Goal: Find specific page/section: Find specific page/section

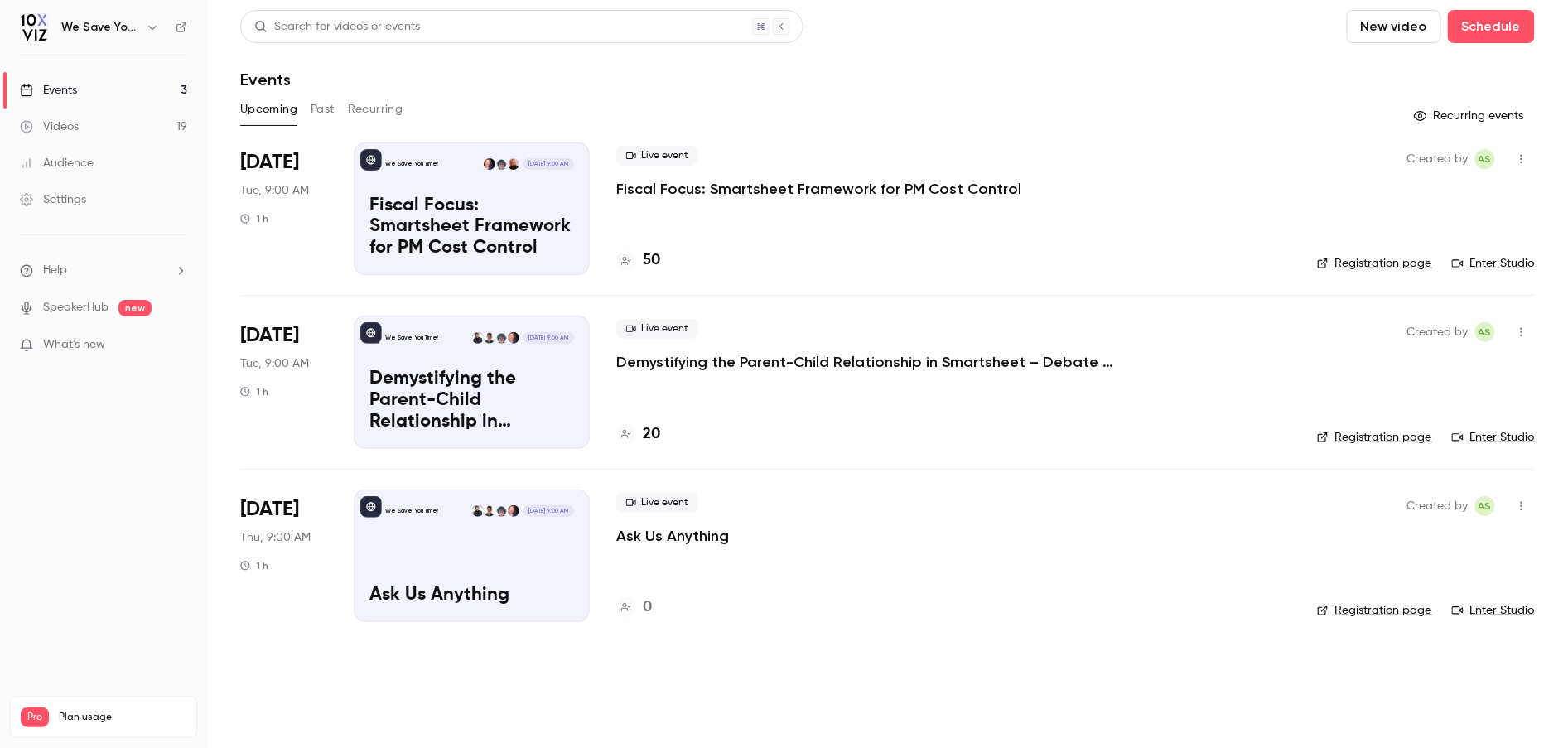
click at [955, 650] on main "Search for videos or events New video Schedule Events Upcoming Past Recurring R…" at bounding box center [887, 374] width 1361 height 748
click at [685, 367] on p "Demystifying the Parent-Child Relationship in Smartsheet – Debate at the Dinner…" at bounding box center [865, 362] width 497 height 20
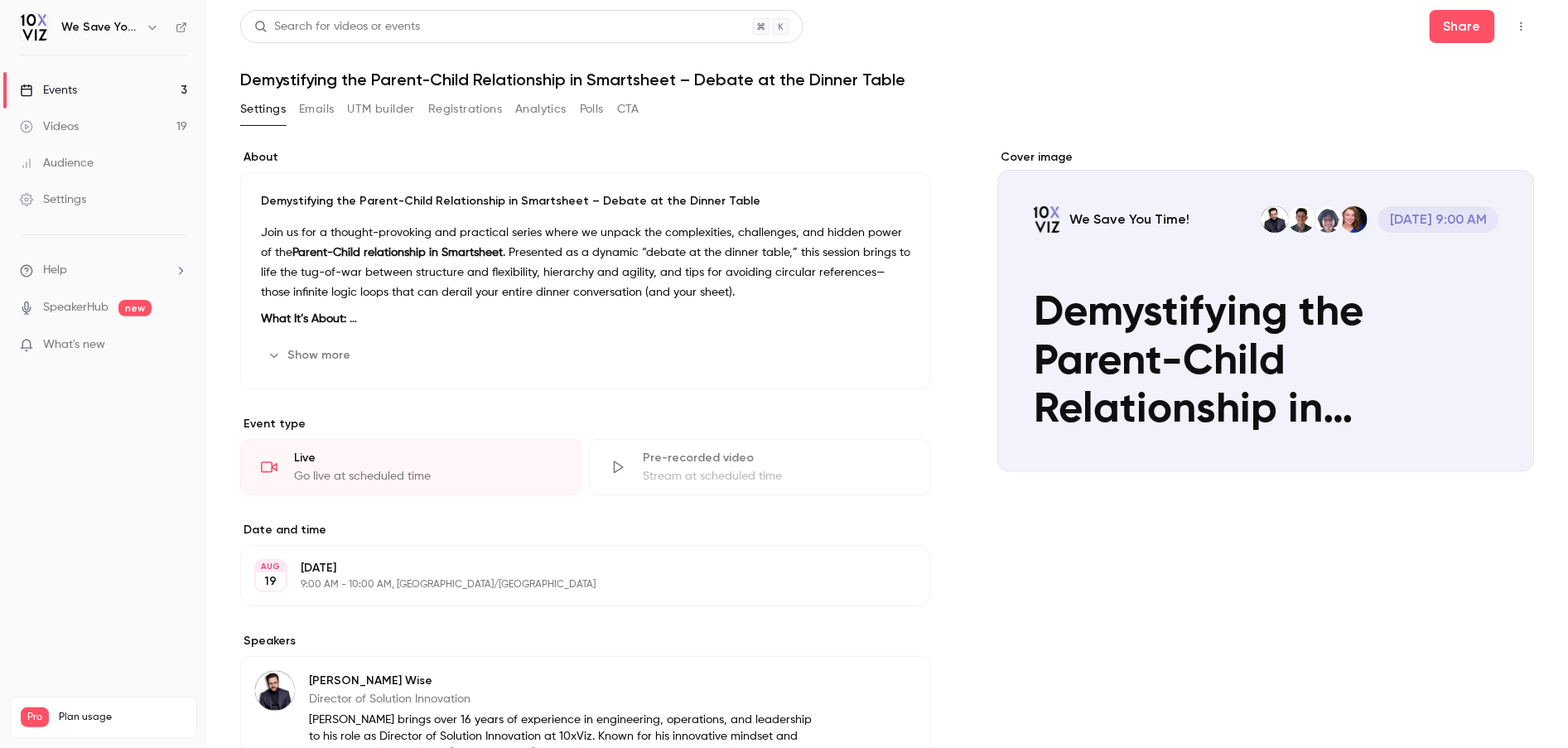
click at [402, 105] on button "UTM builder" at bounding box center [381, 110] width 67 height 27
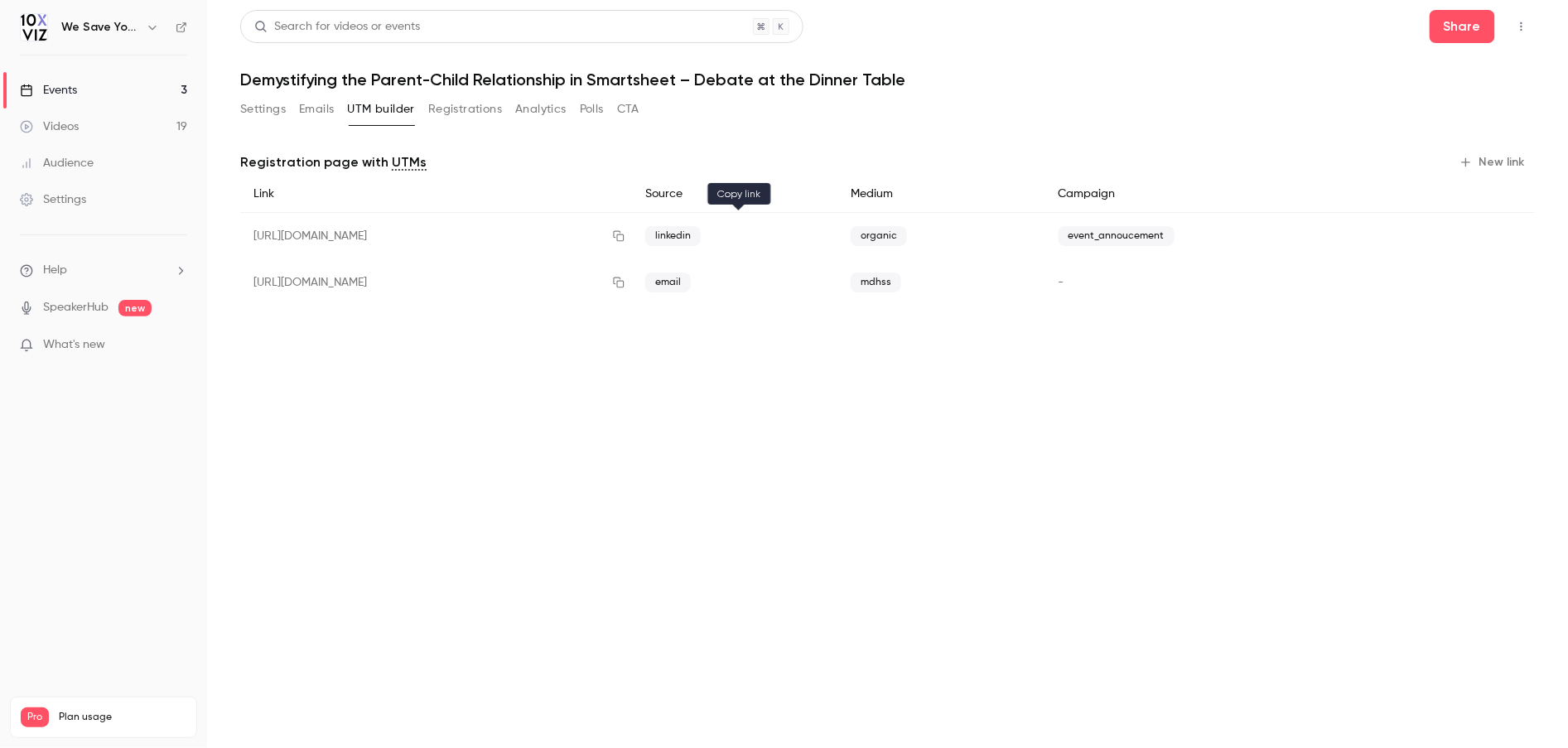
click at [626, 235] on icon "button" at bounding box center [619, 235] width 13 height 12
click at [277, 109] on button "Settings" at bounding box center [263, 110] width 45 height 27
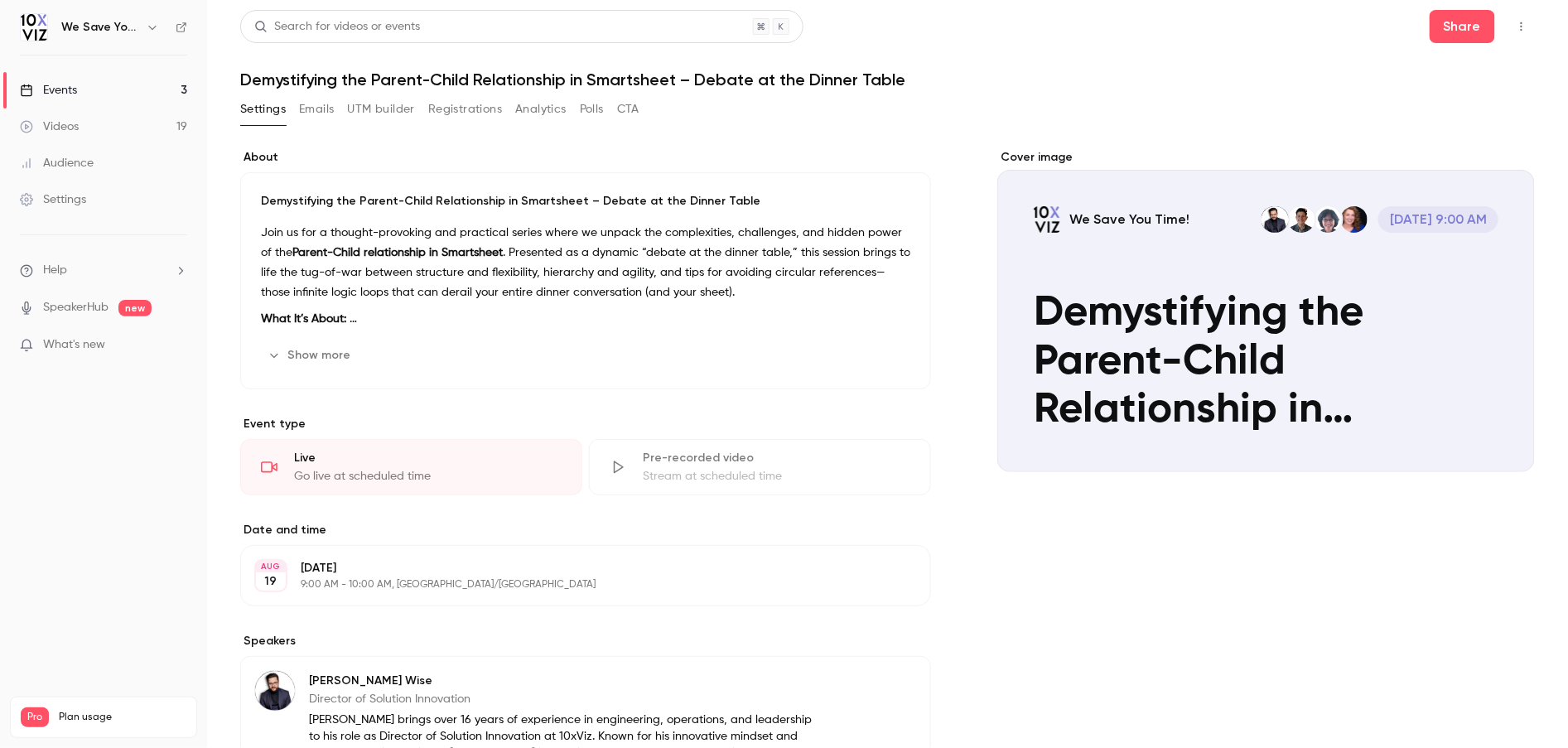
click at [101, 88] on link "Events 3" at bounding box center [103, 90] width 207 height 37
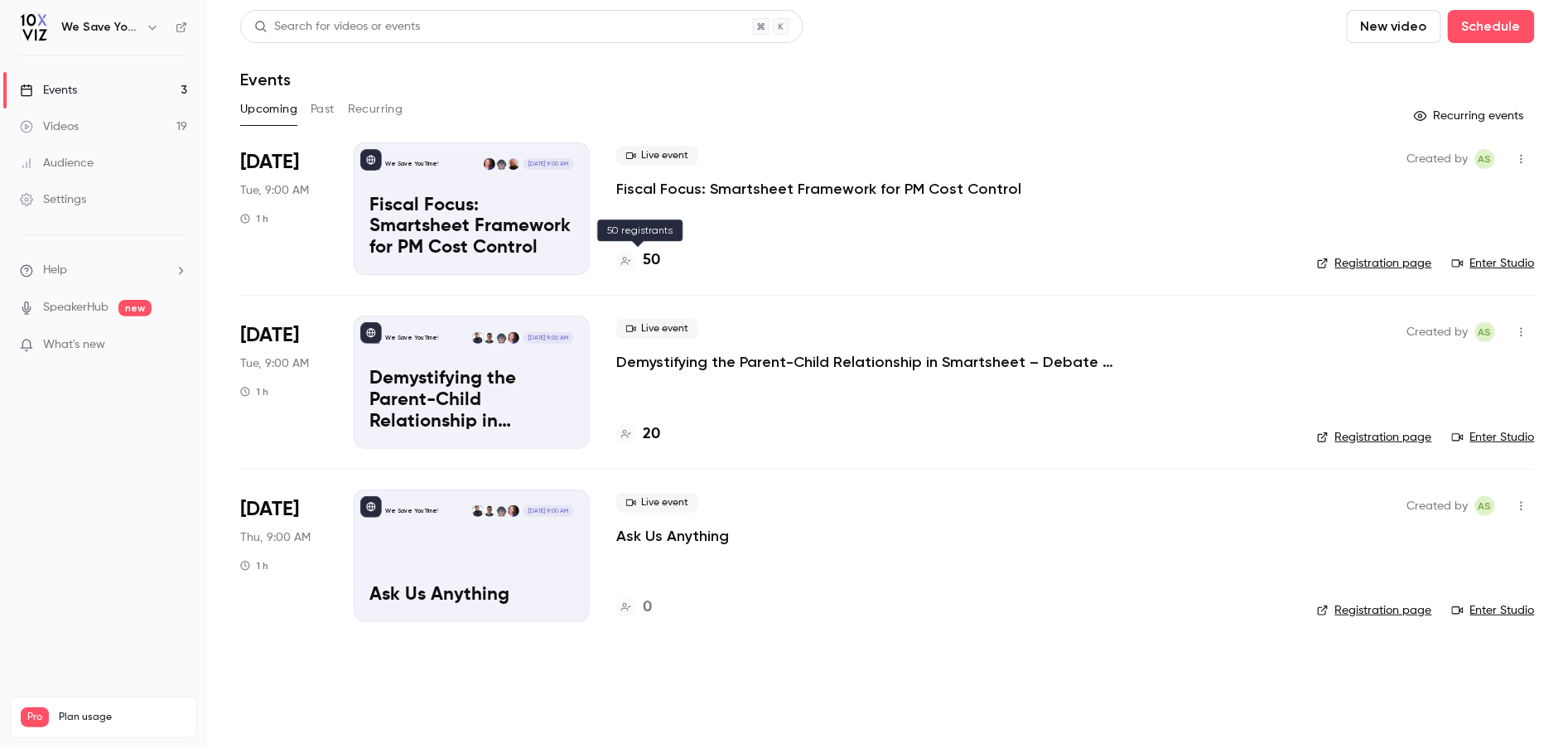
click at [637, 257] on div "50" at bounding box center [637, 260] width 44 height 22
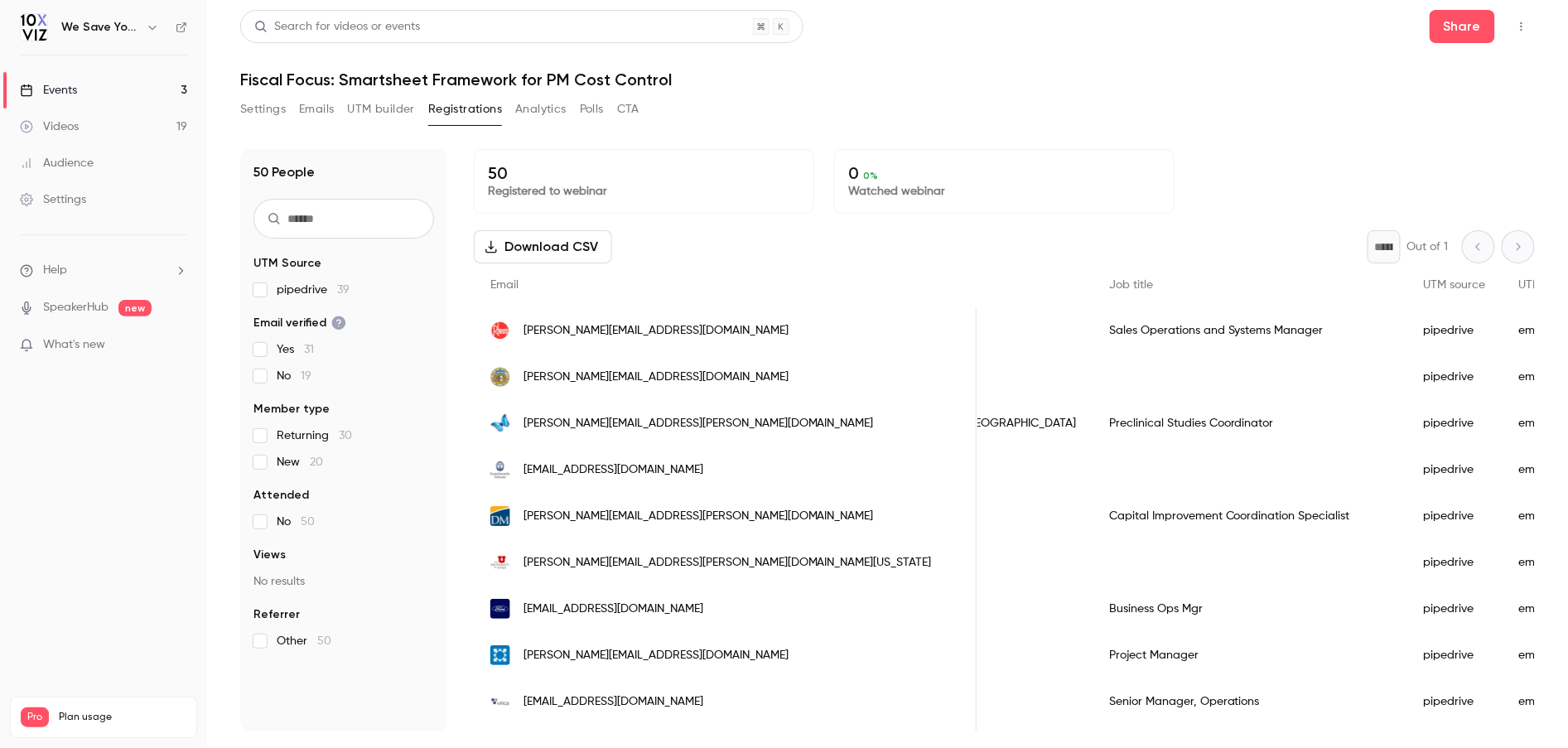
scroll to position [0, 916]
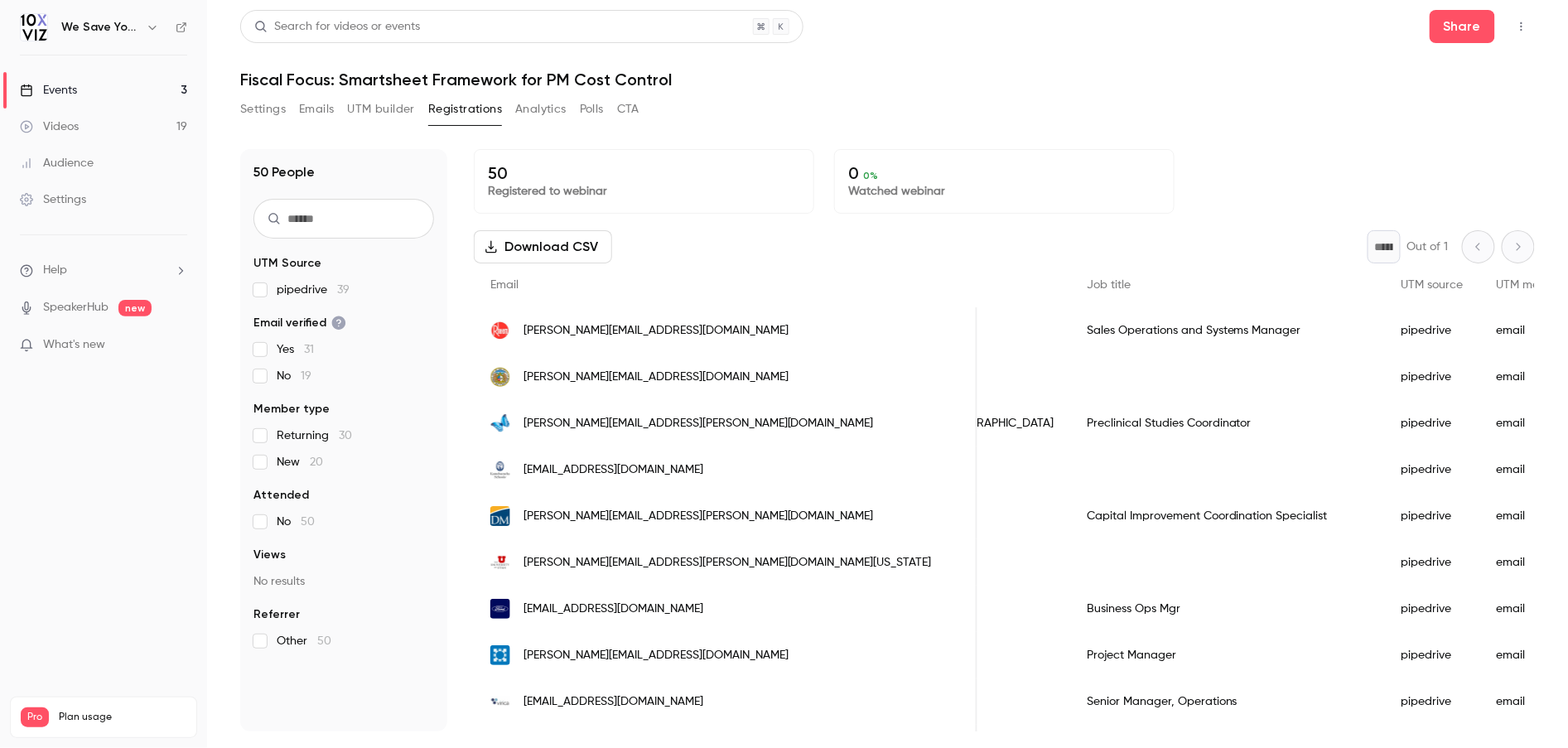
click at [159, 86] on link "Events 3" at bounding box center [103, 90] width 207 height 37
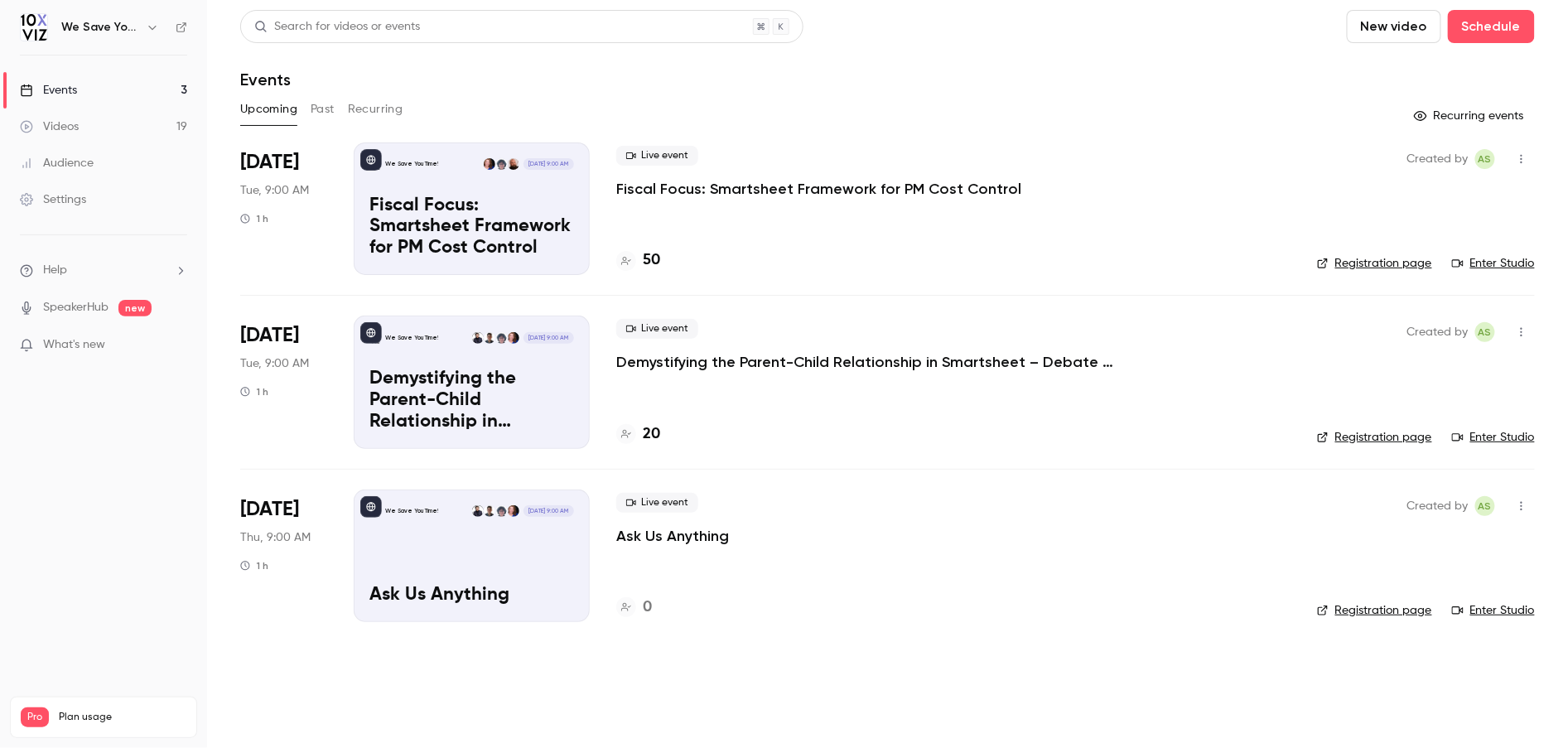
click at [644, 427] on h4 "20" at bounding box center [652, 434] width 18 height 22
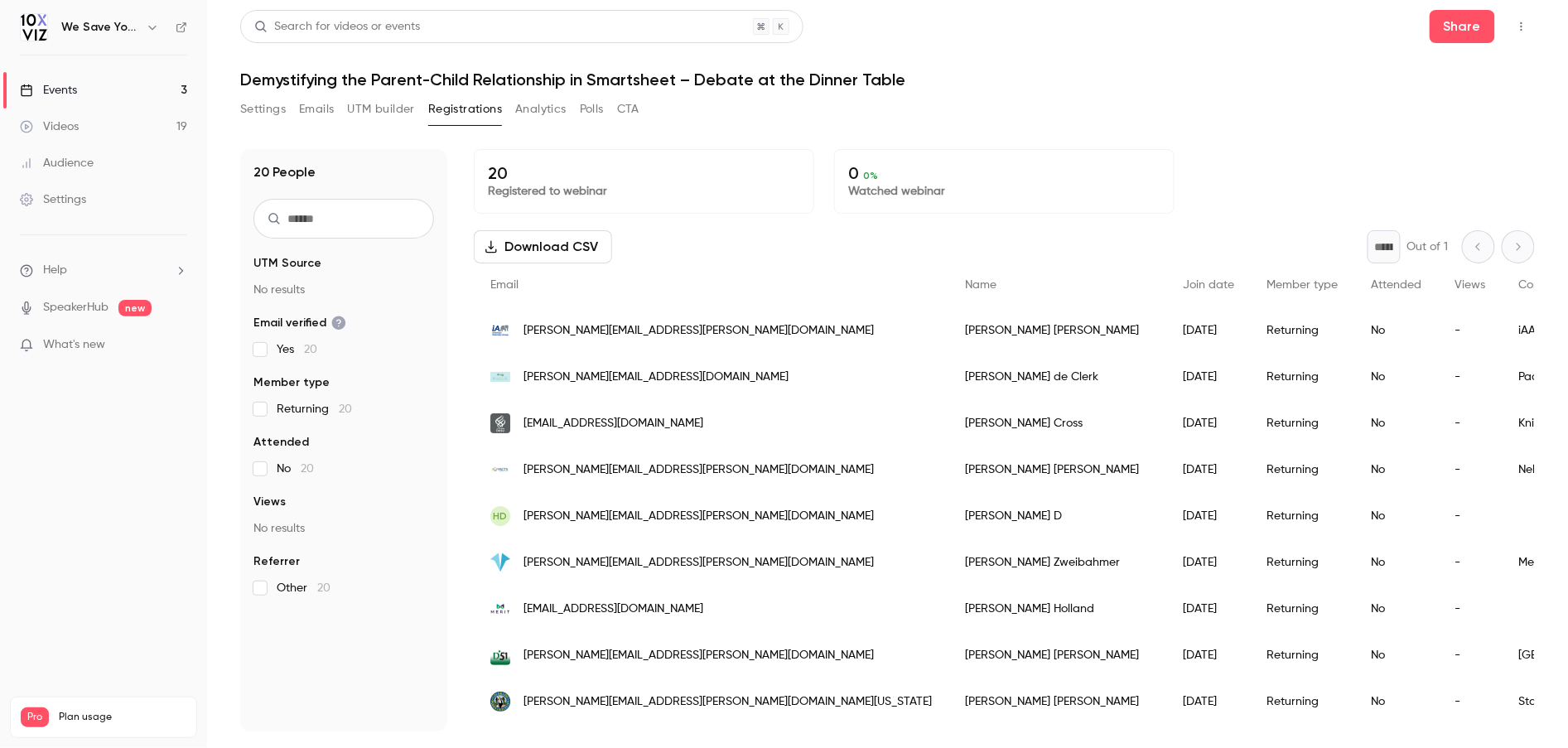
scroll to position [502, 0]
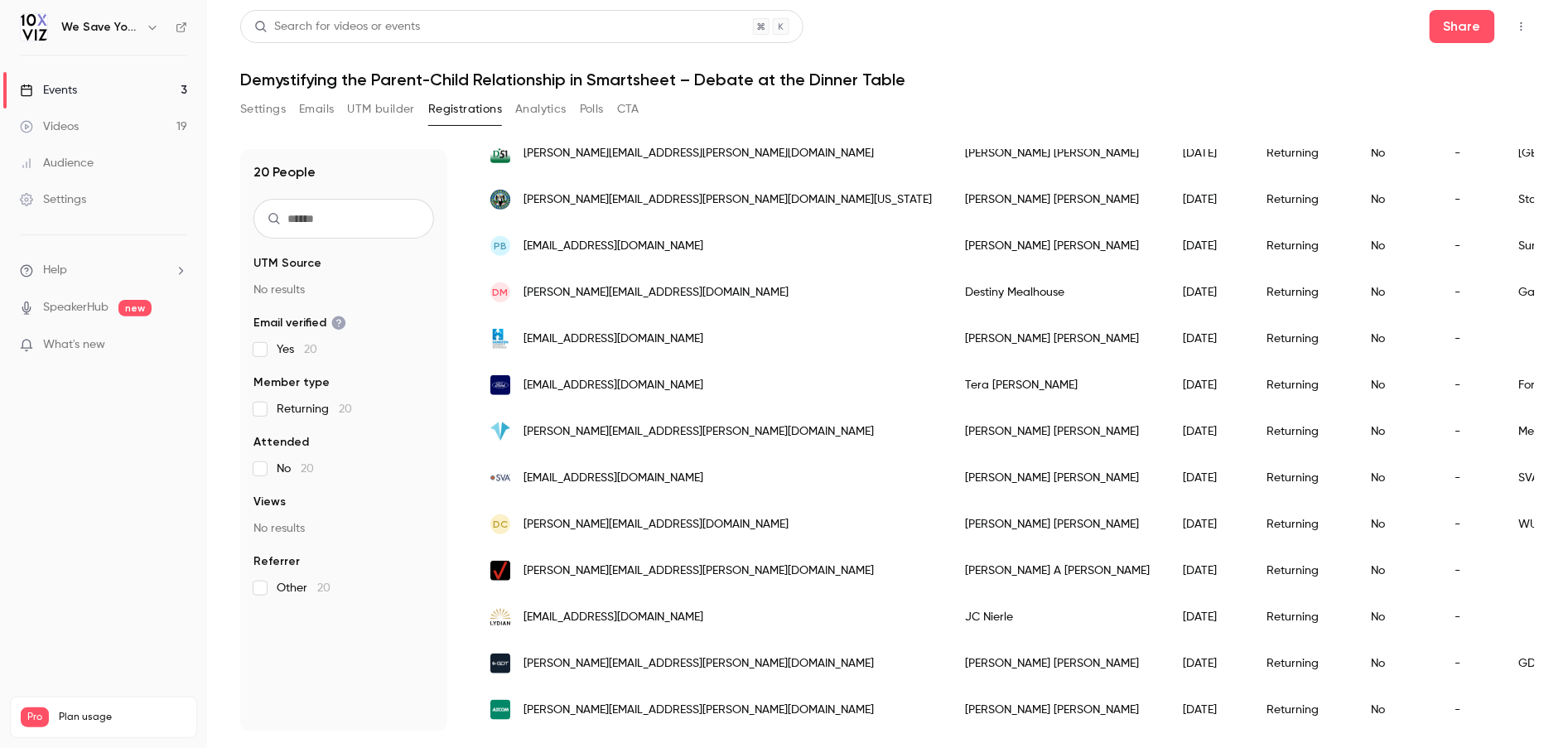
click at [254, 115] on button "Settings" at bounding box center [263, 110] width 45 height 27
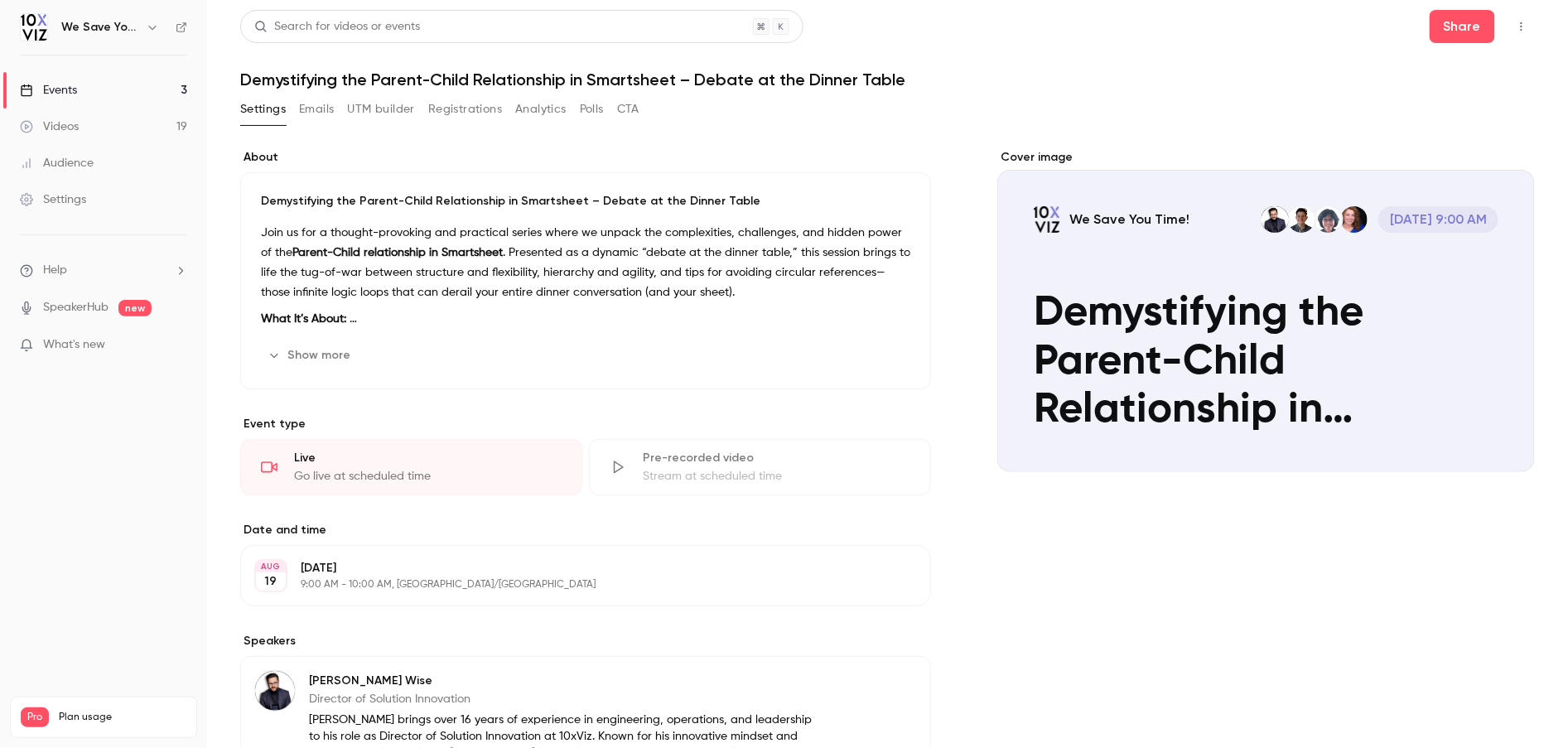
click at [450, 104] on button "Registrations" at bounding box center [465, 110] width 74 height 27
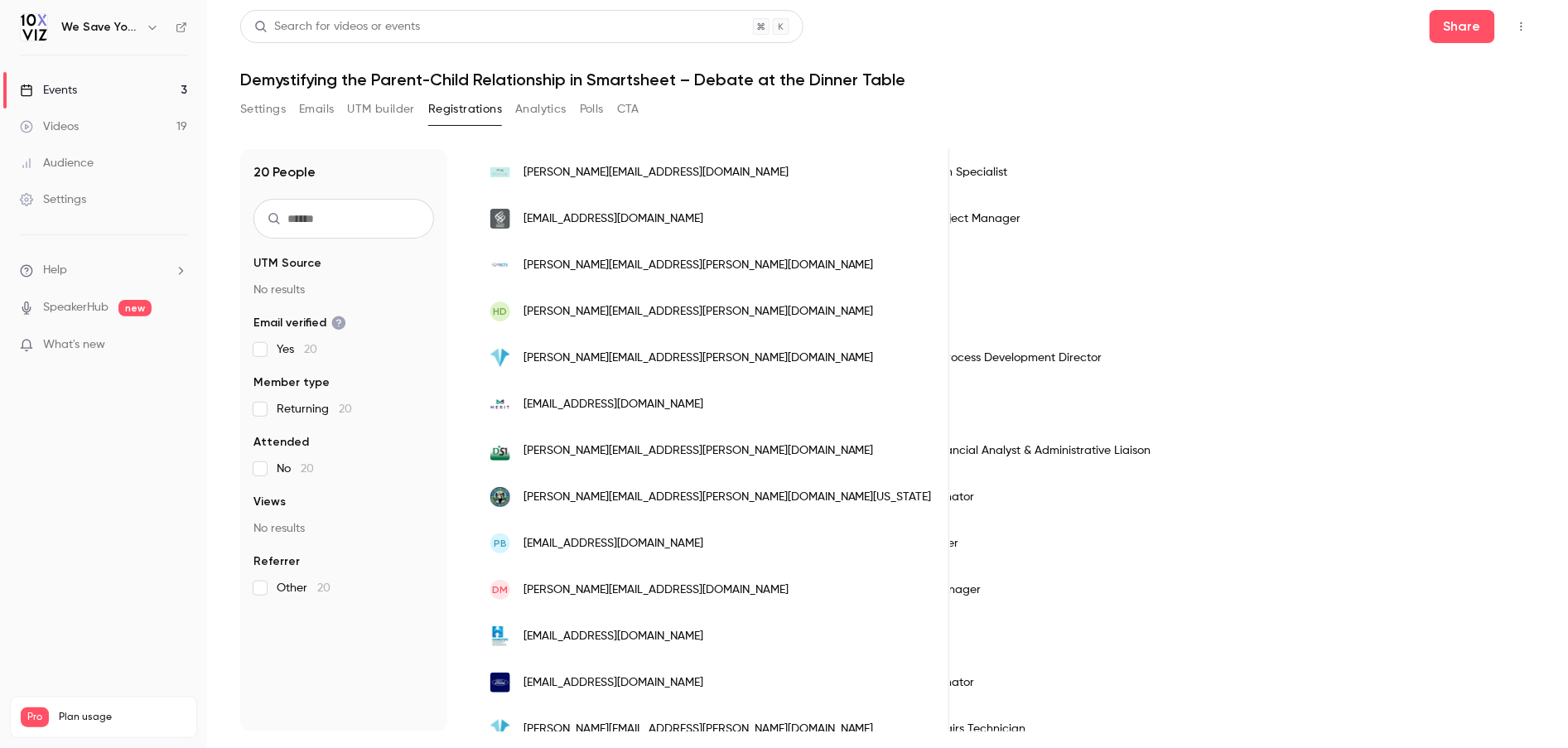
scroll to position [502, 0]
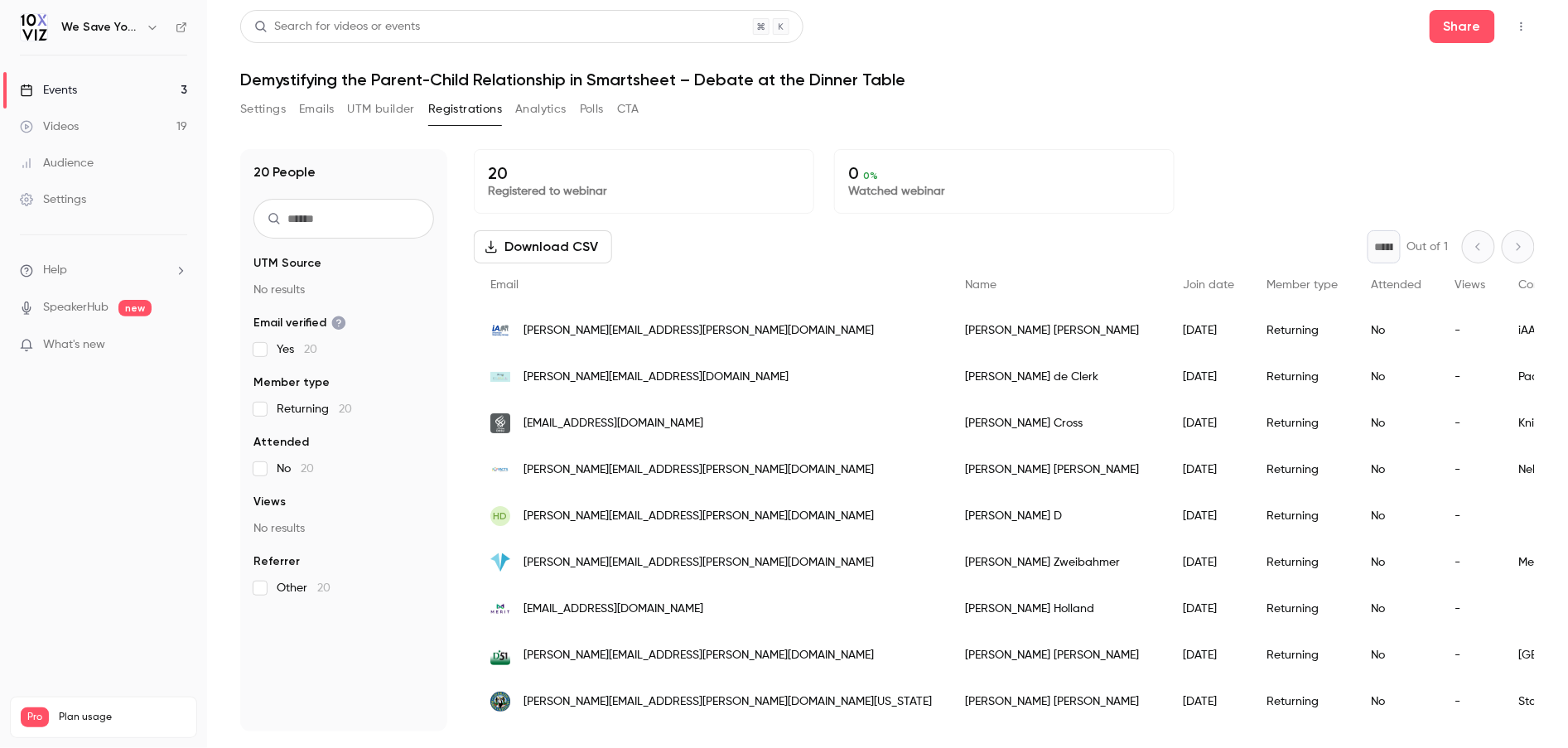
click at [150, 78] on link "Events 3" at bounding box center [103, 90] width 207 height 37
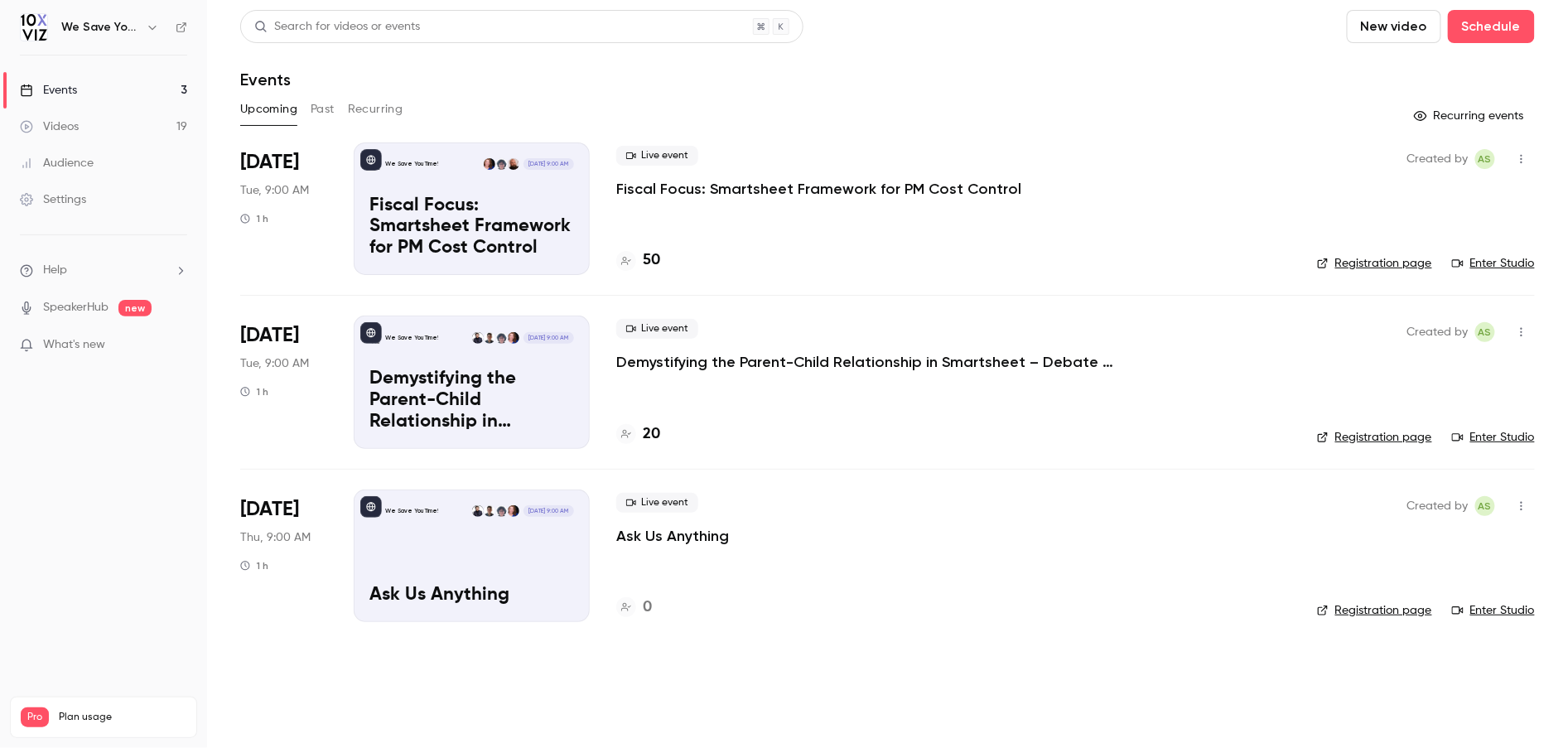
click at [710, 193] on p "Fiscal Focus: Smartsheet Framework for PM Cost Control" at bounding box center [818, 189] width 405 height 20
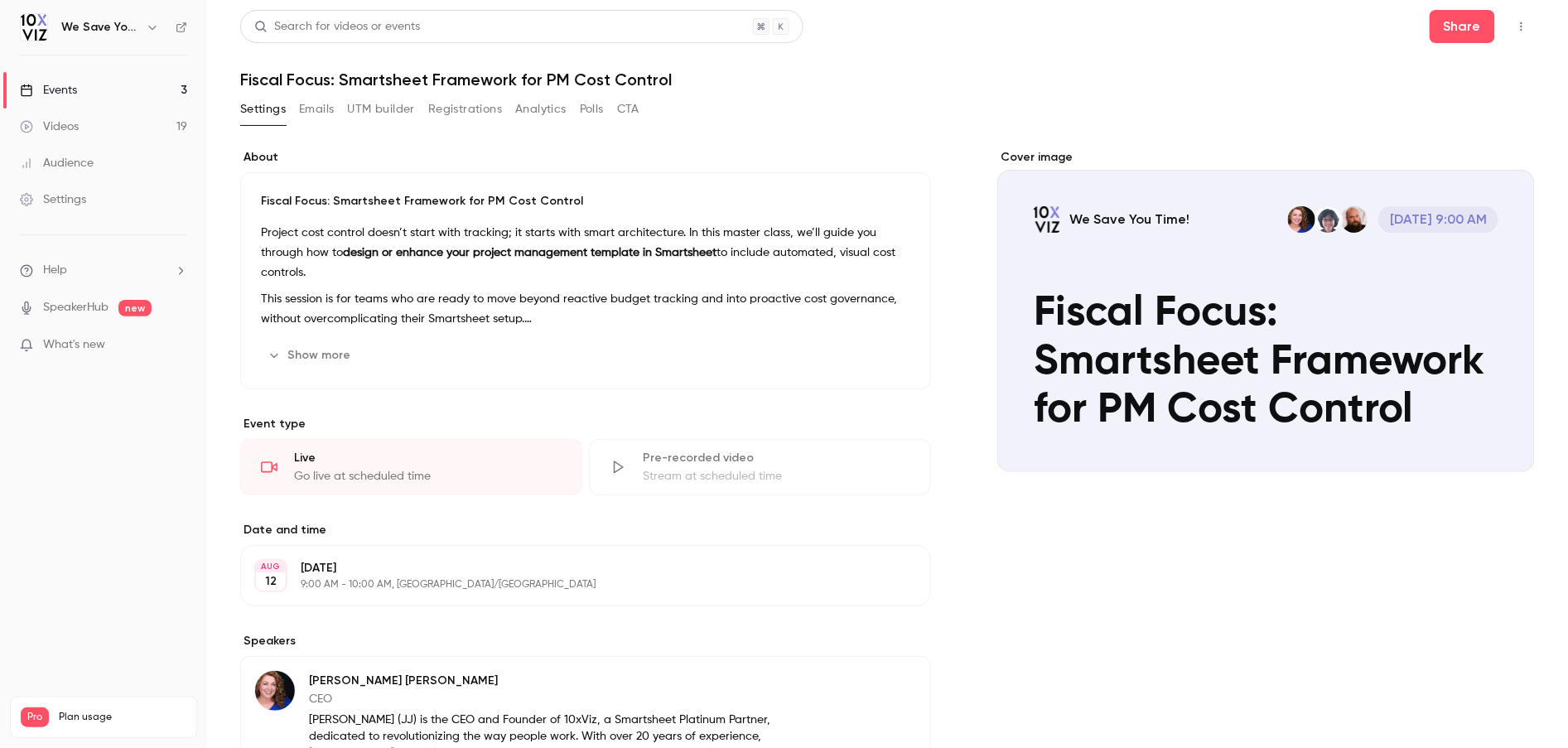
click at [333, 106] on button "Emails" at bounding box center [316, 110] width 35 height 27
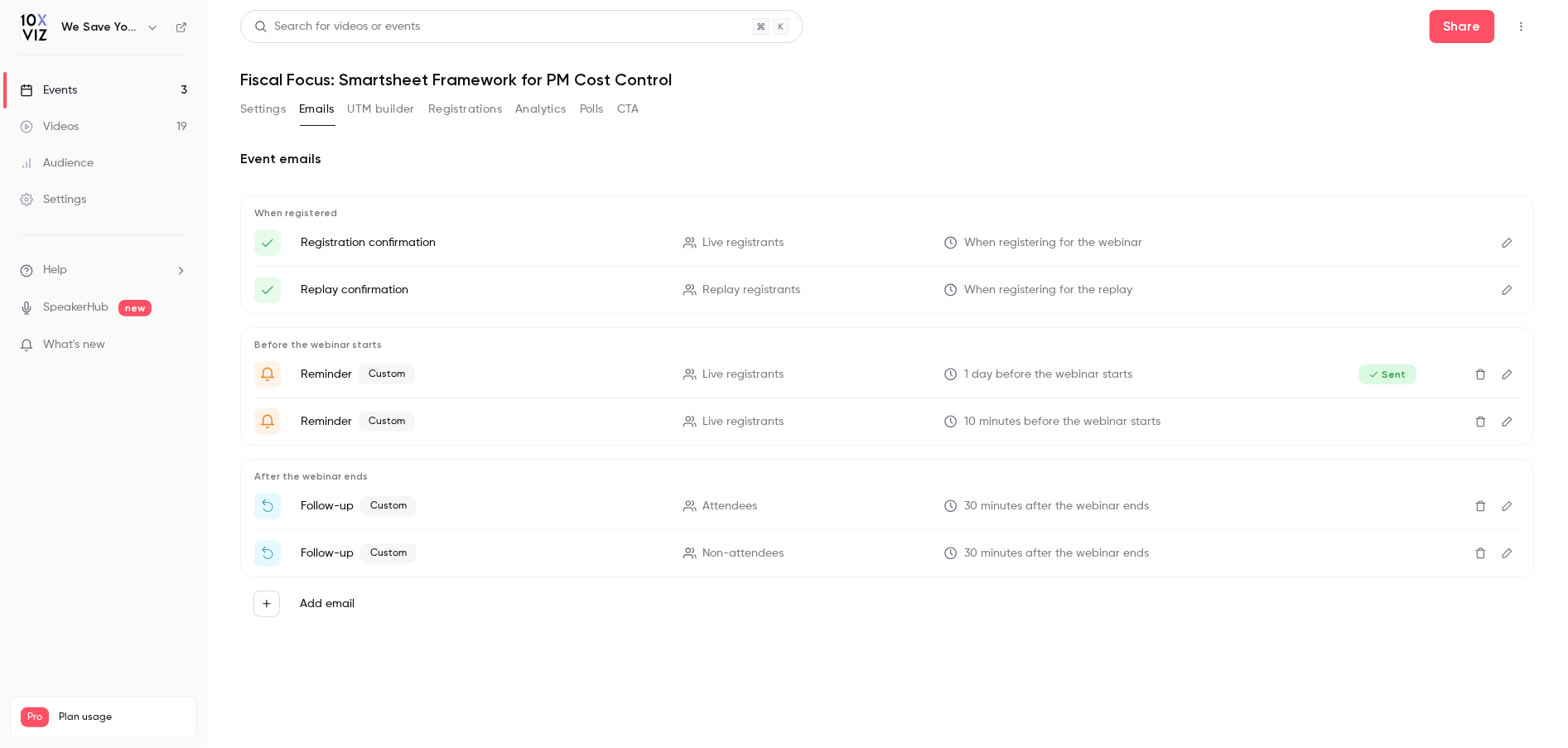
click at [1512, 511] on icon "Edit" at bounding box center [1507, 506] width 13 height 12
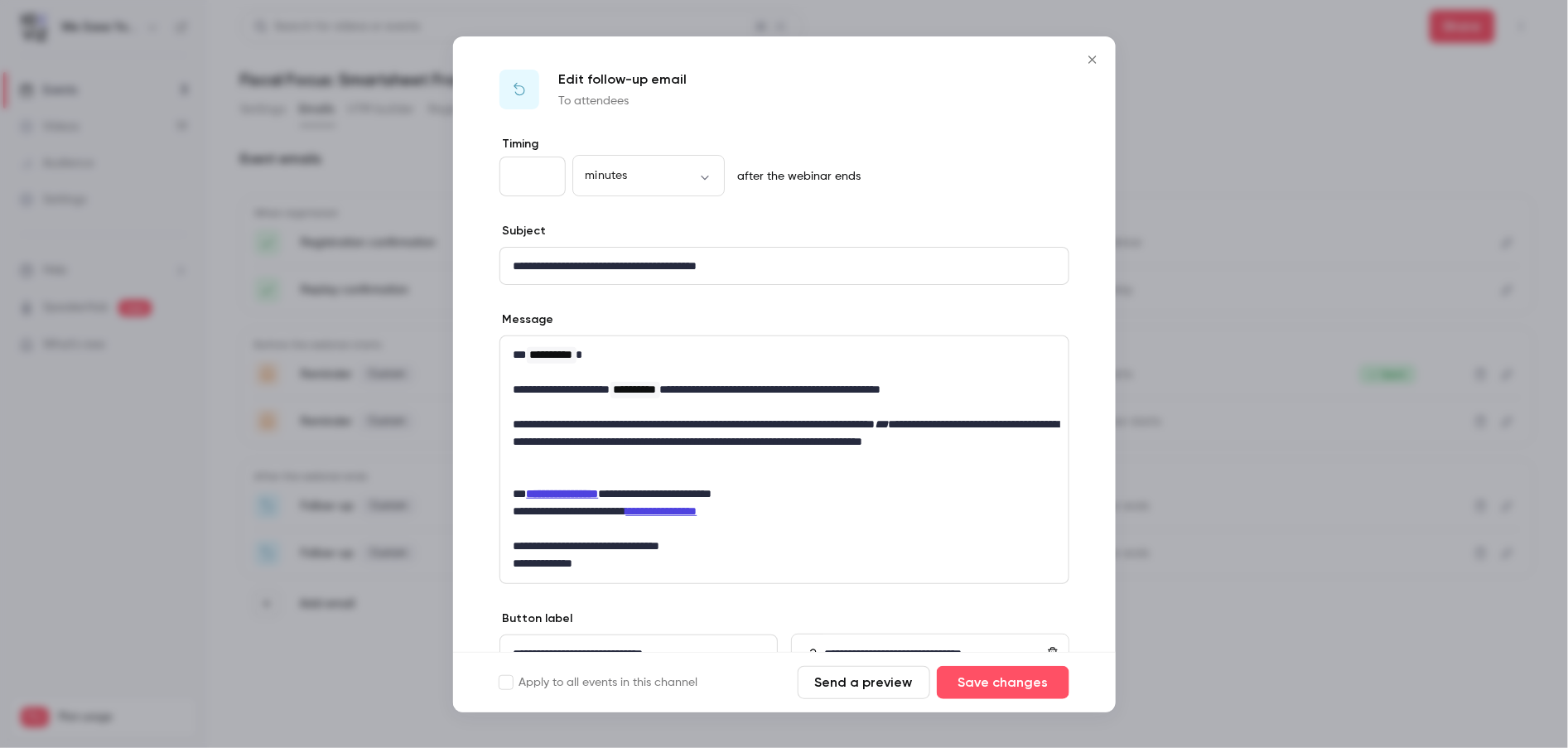
scroll to position [80, 0]
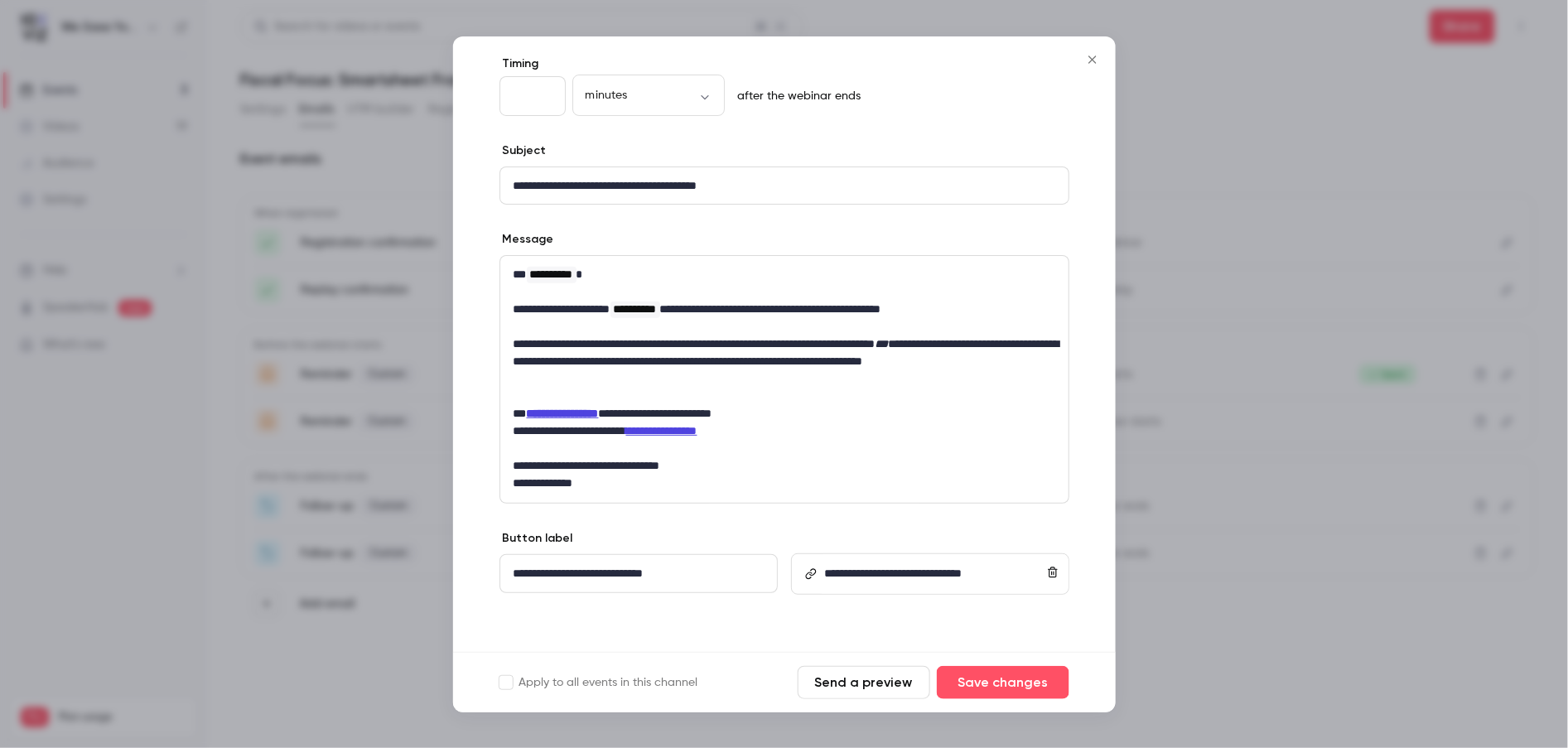
click at [1094, 58] on icon "Close" at bounding box center [1093, 59] width 20 height 13
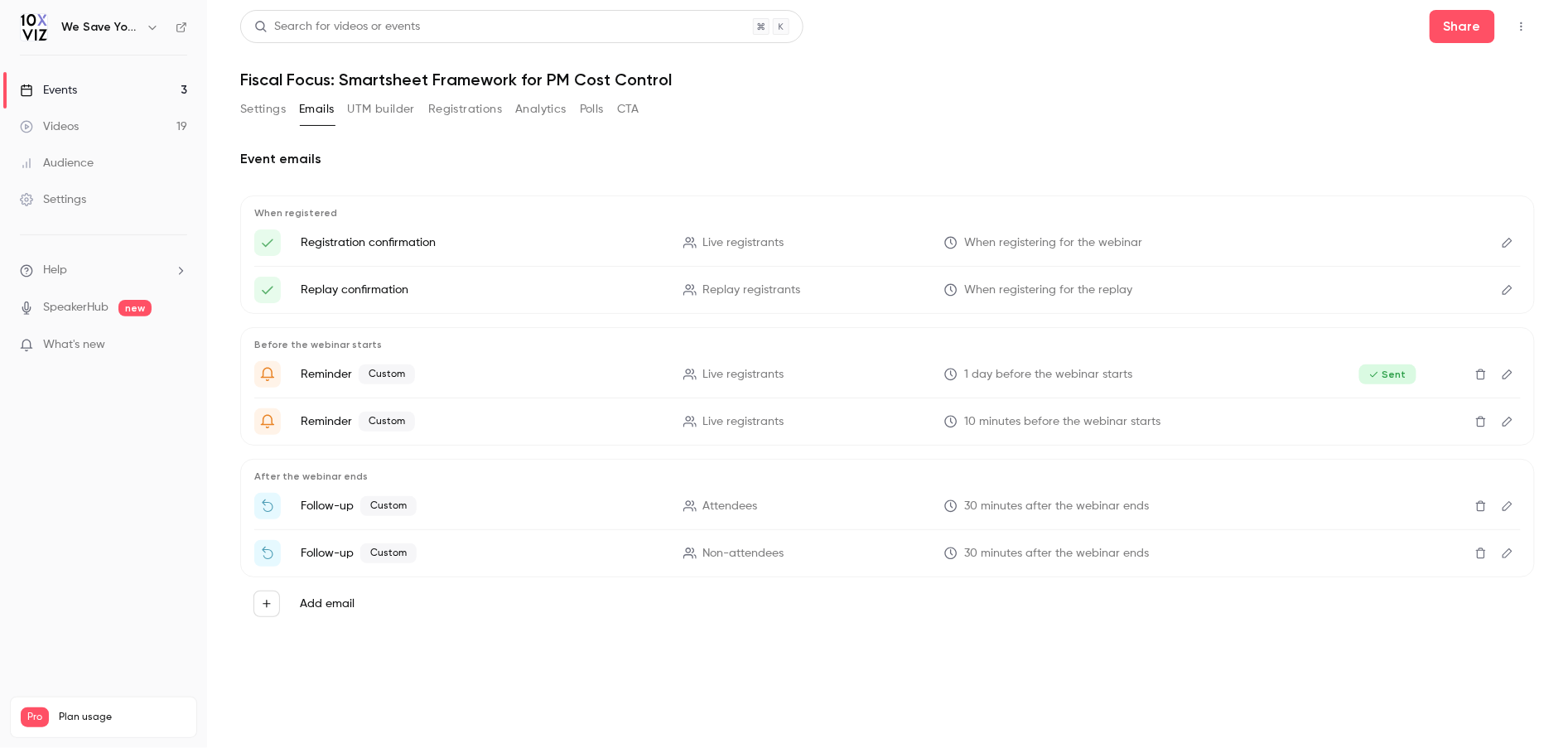
click at [93, 79] on link "Events 3" at bounding box center [103, 90] width 207 height 37
